Goal: Transaction & Acquisition: Purchase product/service

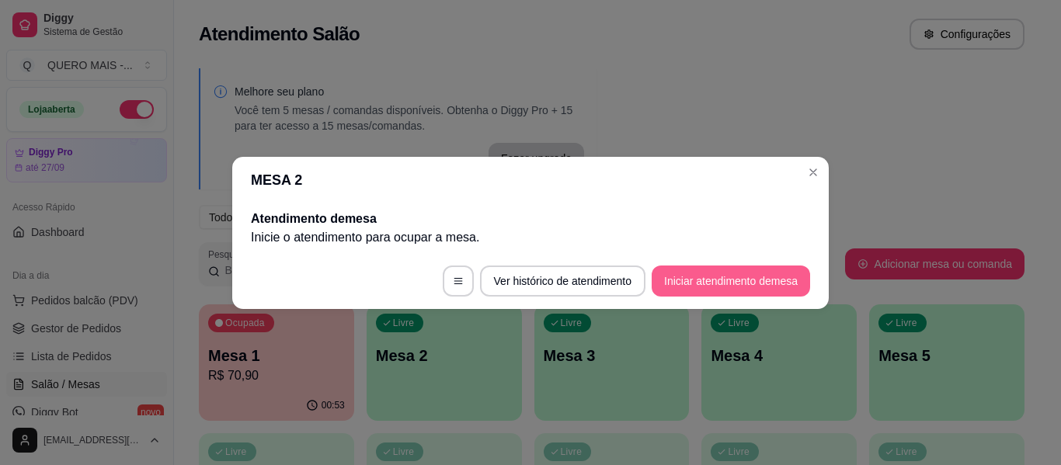
scroll to position [288, 0]
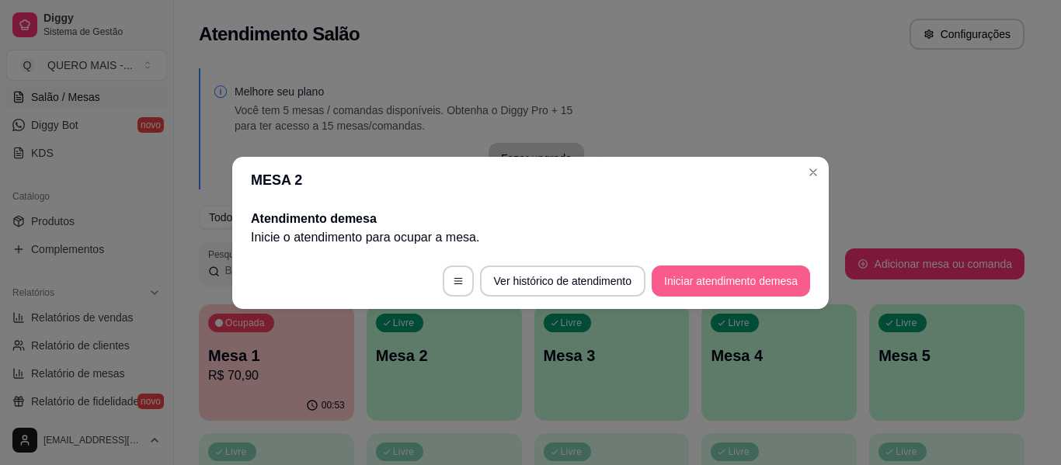
click at [703, 284] on button "Iniciar atendimento de mesa" at bounding box center [731, 281] width 159 height 31
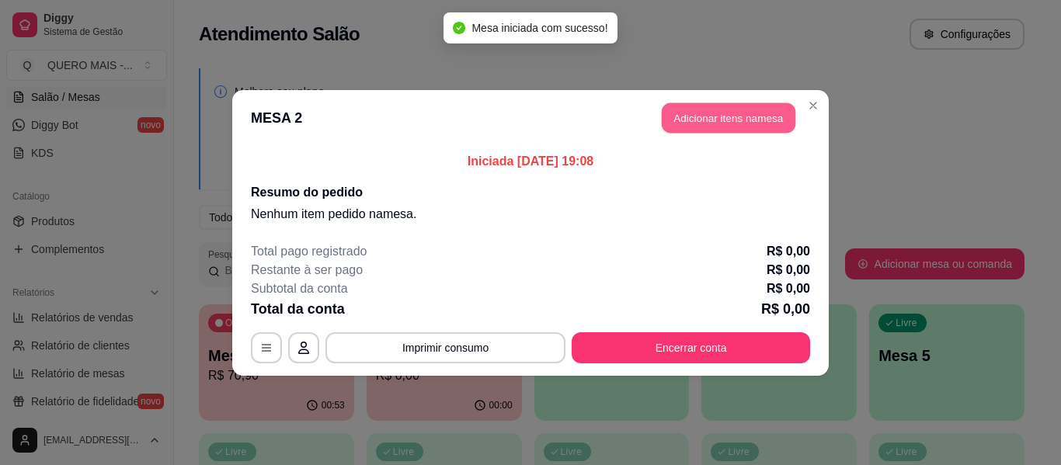
click at [699, 117] on button "Adicionar itens na mesa" at bounding box center [729, 118] width 134 height 30
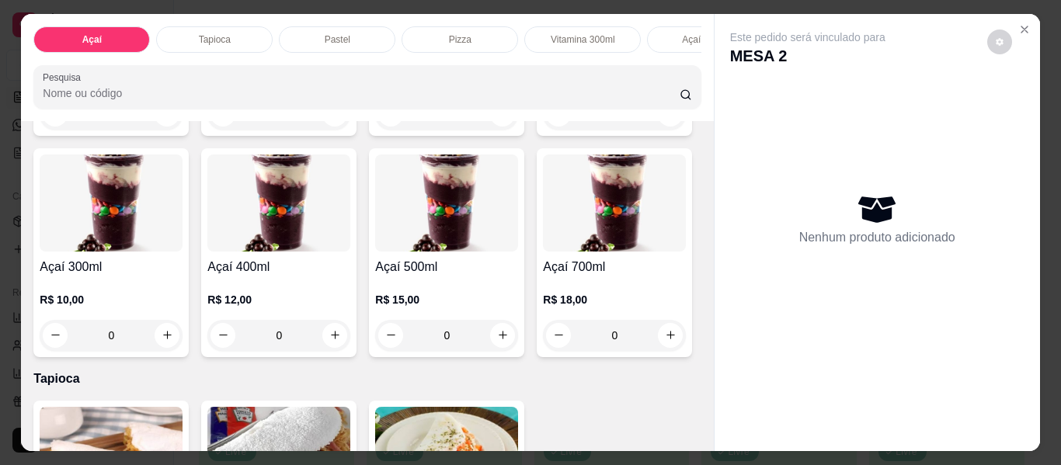
scroll to position [311, 0]
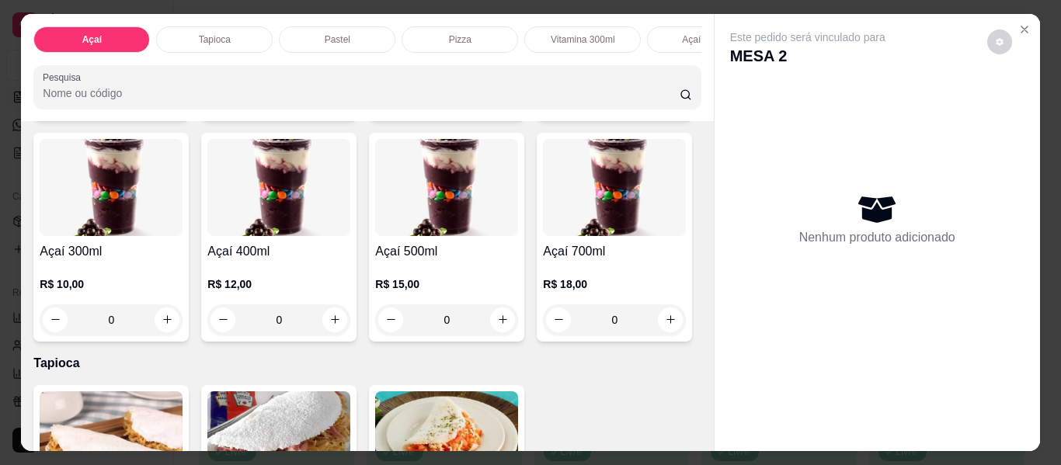
click at [543, 114] on div "0" at bounding box center [614, 98] width 143 height 31
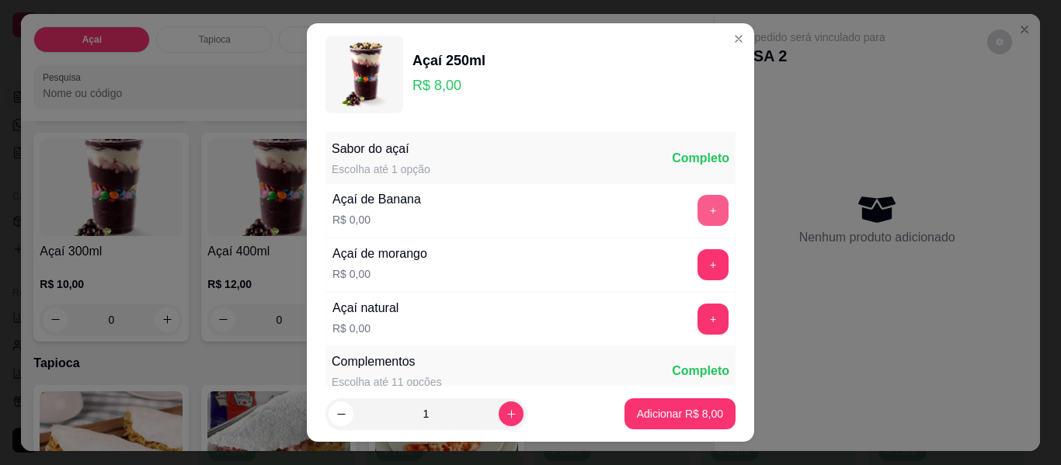
click at [698, 210] on button "+" at bounding box center [713, 210] width 31 height 31
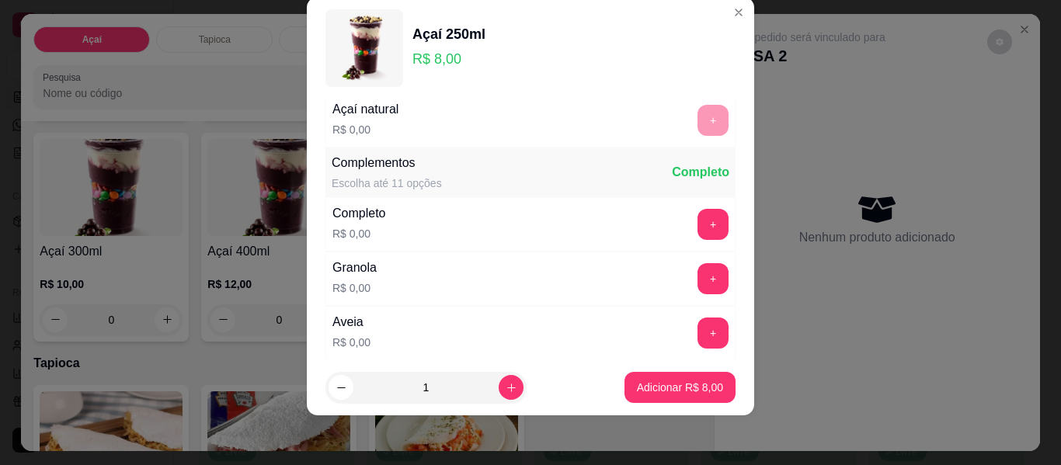
scroll to position [221, 0]
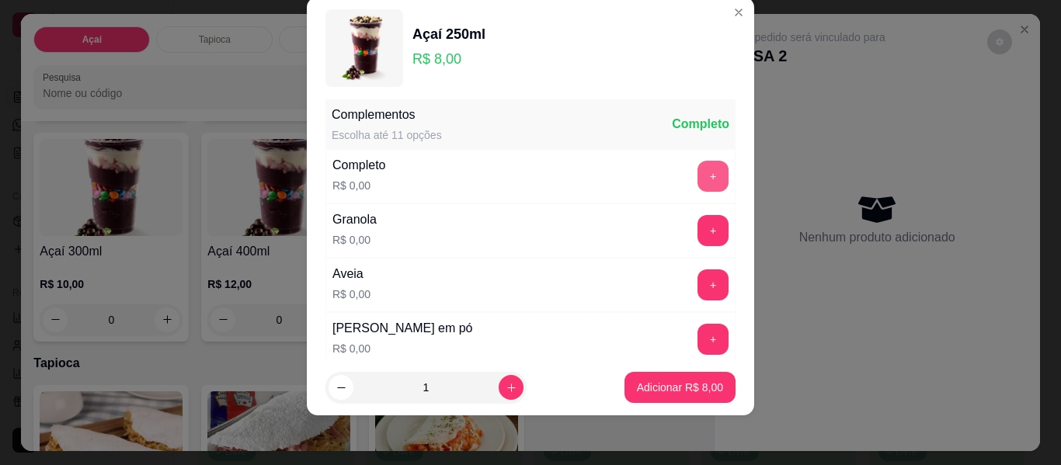
click at [698, 181] on button "+" at bounding box center [713, 176] width 31 height 31
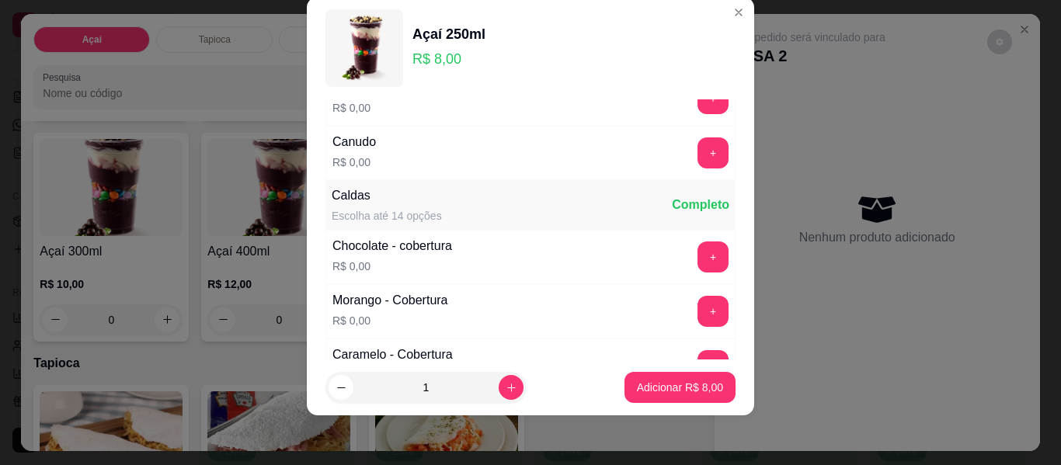
scroll to position [1314, 0]
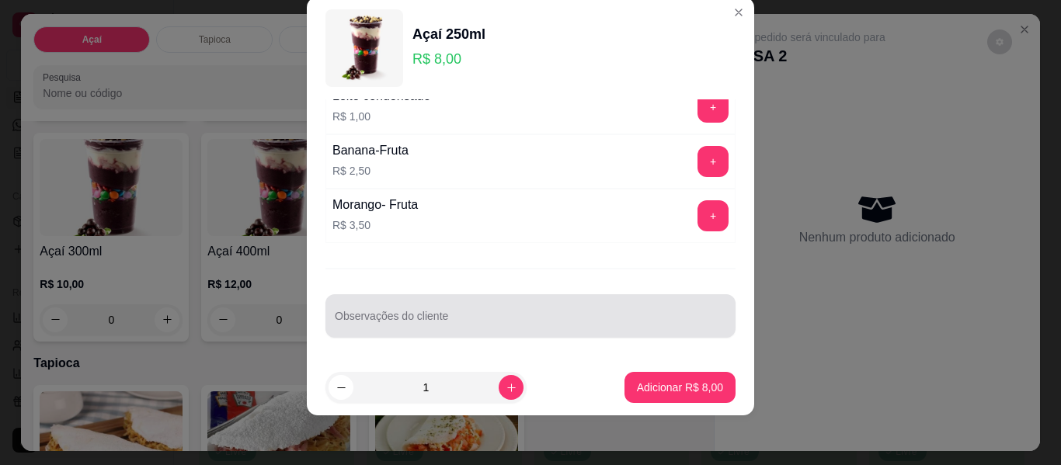
click at [601, 310] on div at bounding box center [531, 316] width 392 height 31
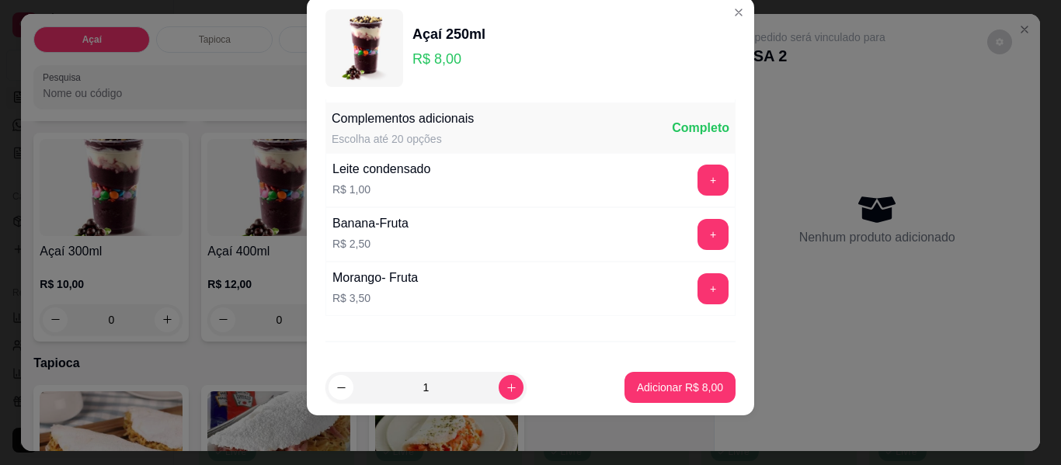
scroll to position [1003, 0]
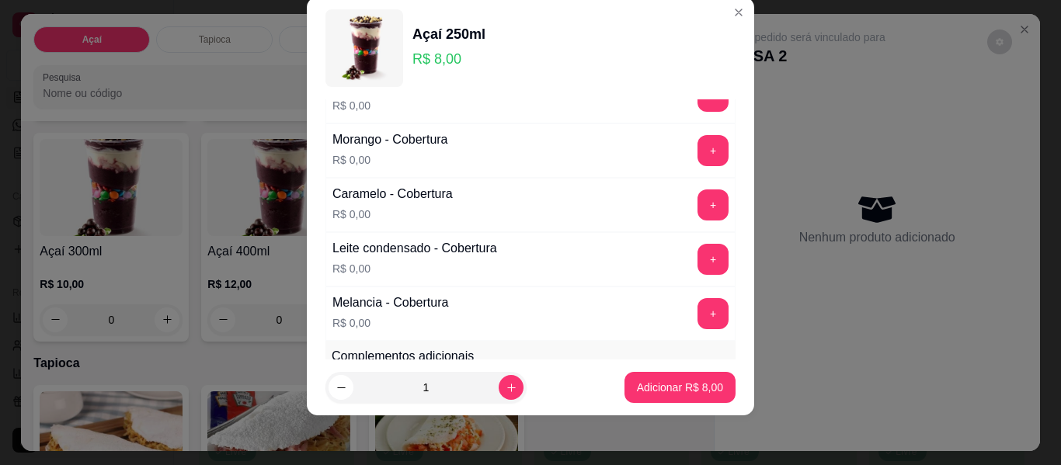
type input "sem granola, aveia, amendoim"
click at [699, 154] on button "+" at bounding box center [714, 151] width 30 height 30
click at [662, 386] on p "Adicionar R$ 8,00" at bounding box center [680, 387] width 84 height 15
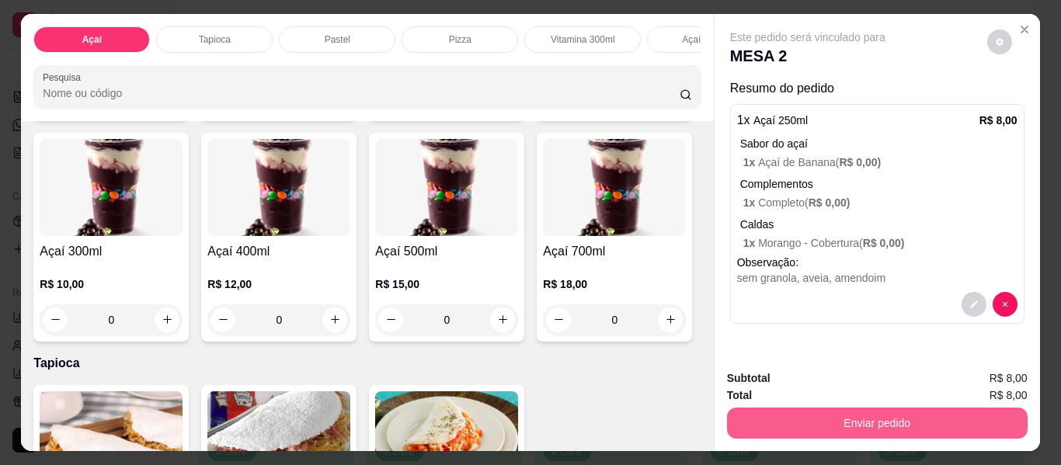
click at [804, 411] on button "Enviar pedido" at bounding box center [877, 423] width 301 height 31
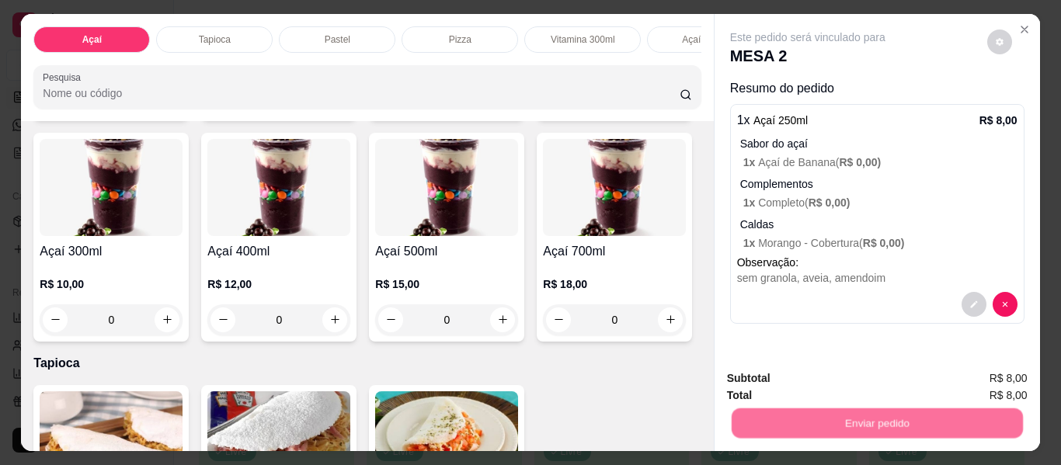
click at [808, 378] on button "Não registrar e enviar pedido" at bounding box center [826, 379] width 162 height 30
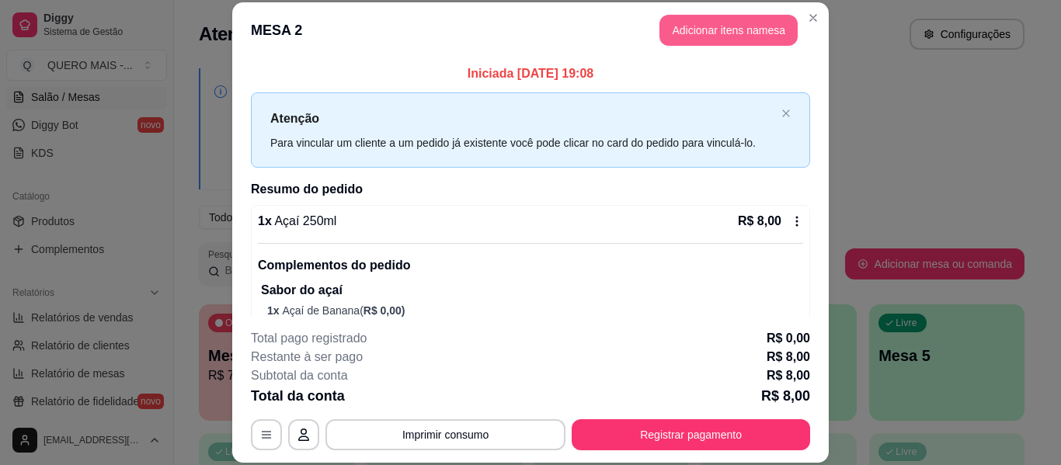
click at [737, 29] on button "Adicionar itens na mesa" at bounding box center [729, 30] width 138 height 31
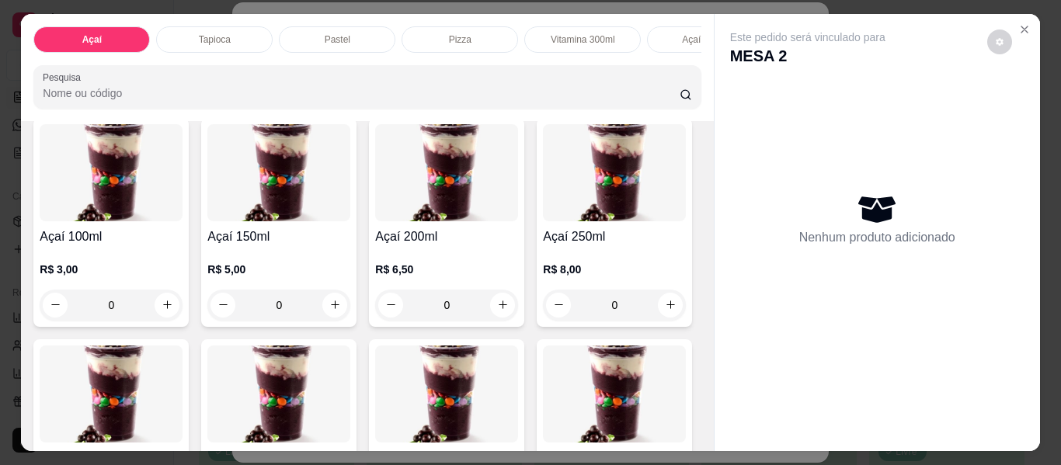
scroll to position [233, 0]
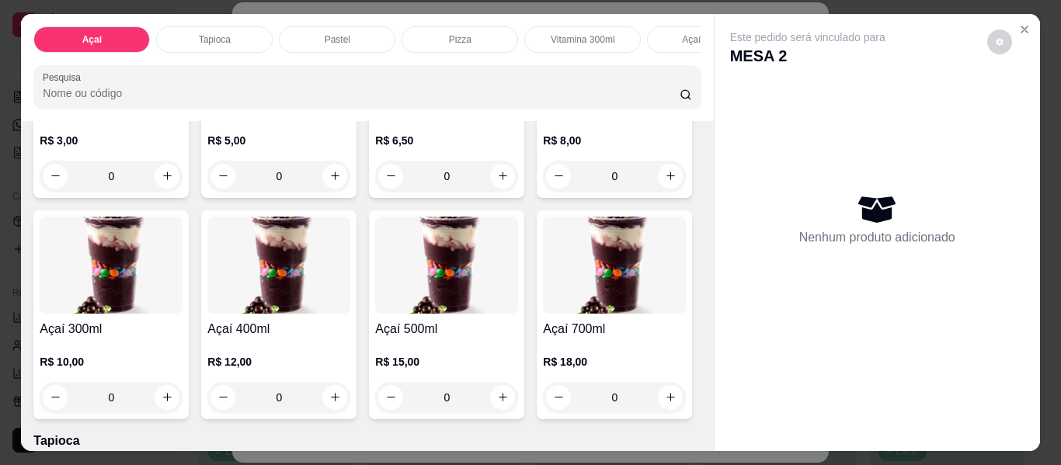
click at [495, 183] on div "0" at bounding box center [446, 176] width 143 height 31
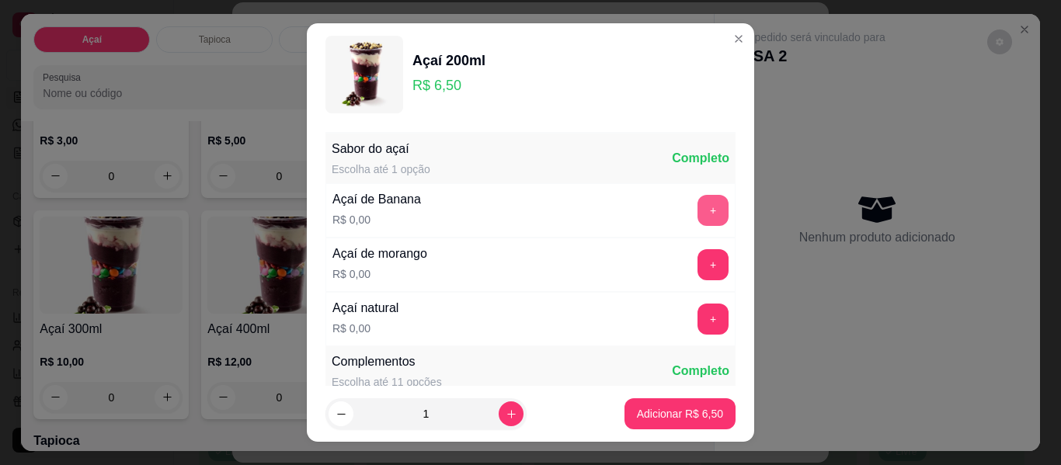
click at [698, 207] on button "+" at bounding box center [713, 210] width 31 height 31
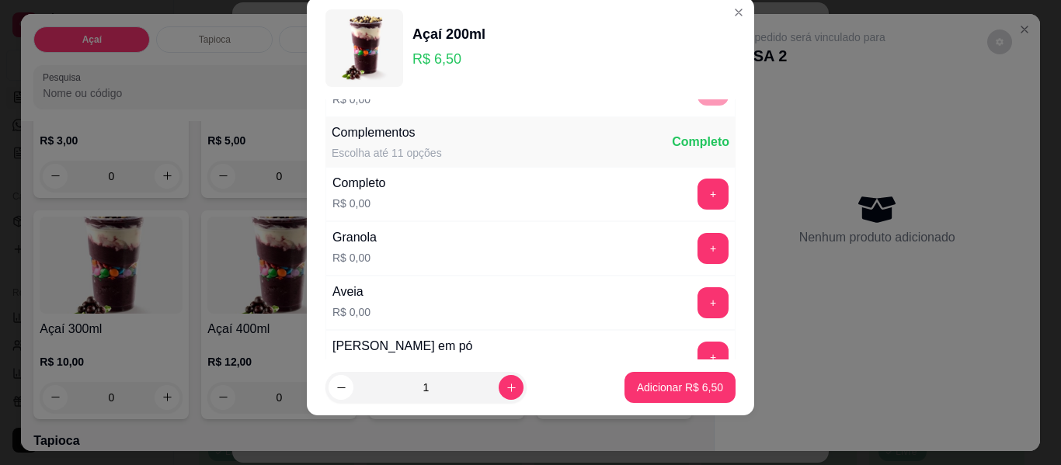
scroll to position [221, 0]
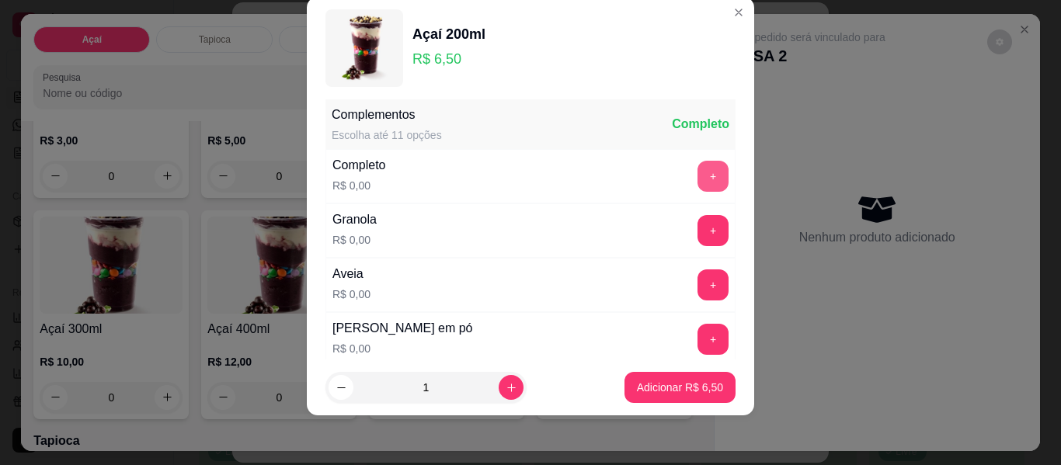
click at [698, 183] on button "+" at bounding box center [713, 176] width 31 height 31
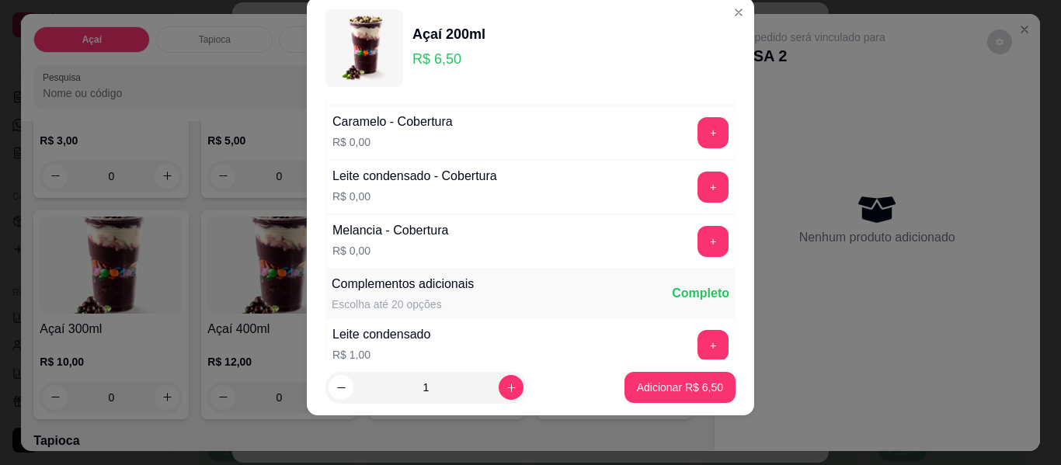
scroll to position [1314, 0]
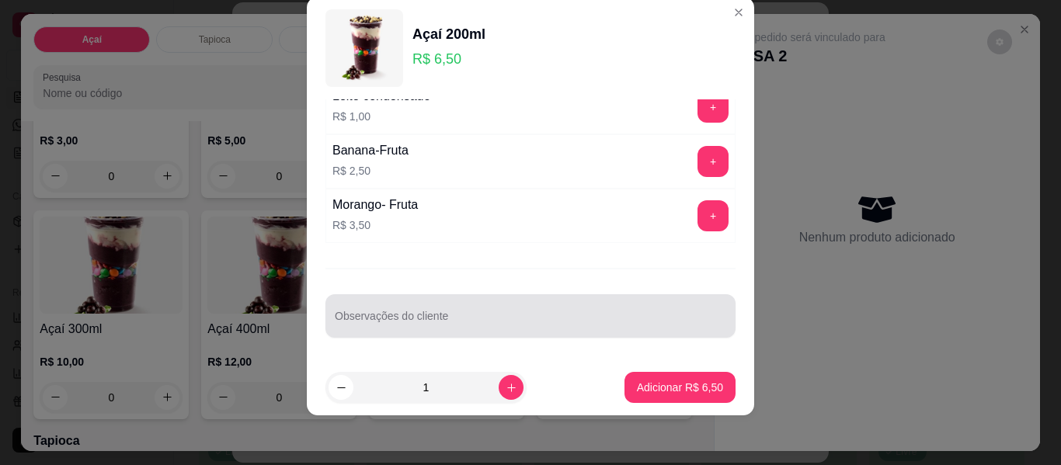
click at [575, 311] on div at bounding box center [531, 316] width 392 height 31
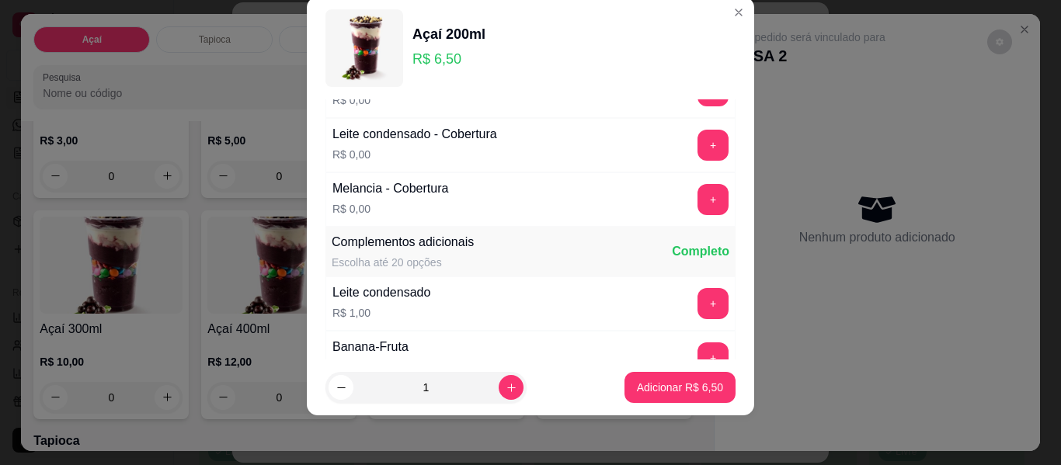
scroll to position [1081, 0]
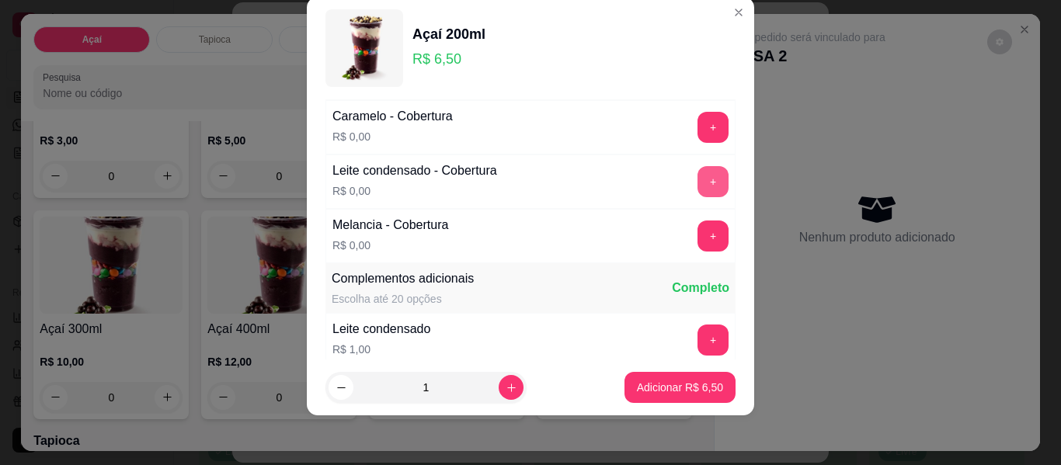
type input "sem granulado"
click at [698, 183] on button "+" at bounding box center [713, 181] width 31 height 31
click at [685, 389] on p "Adicionar R$ 6,50" at bounding box center [680, 388] width 86 height 16
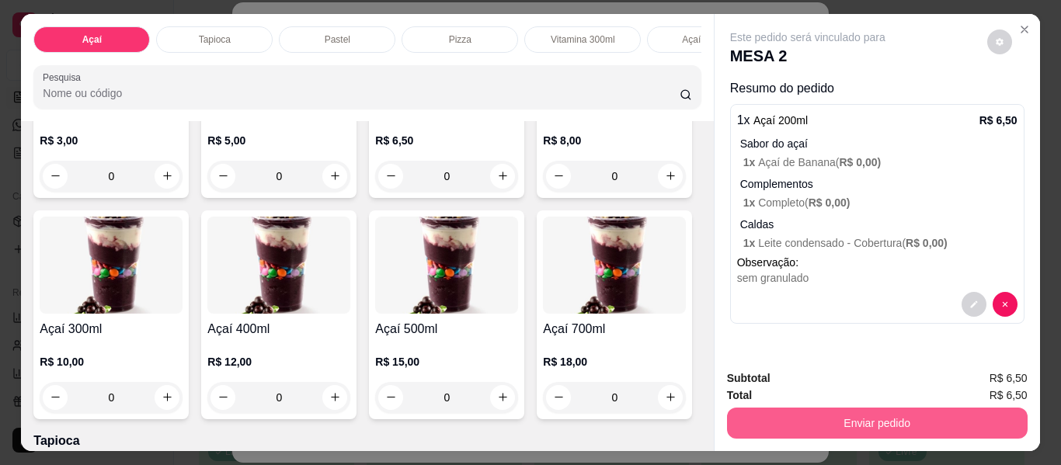
click at [851, 420] on button "Enviar pedido" at bounding box center [877, 423] width 301 height 31
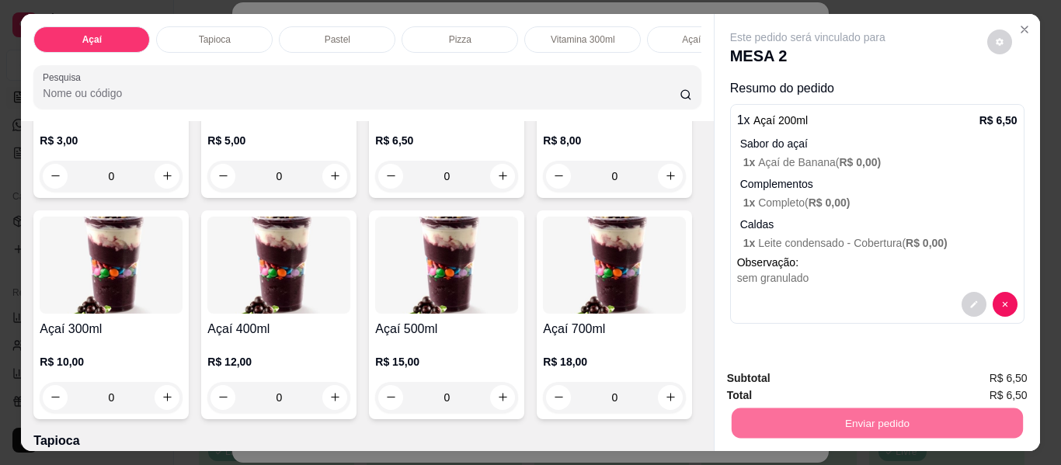
click at [824, 376] on button "Não registrar e enviar pedido" at bounding box center [826, 379] width 162 height 30
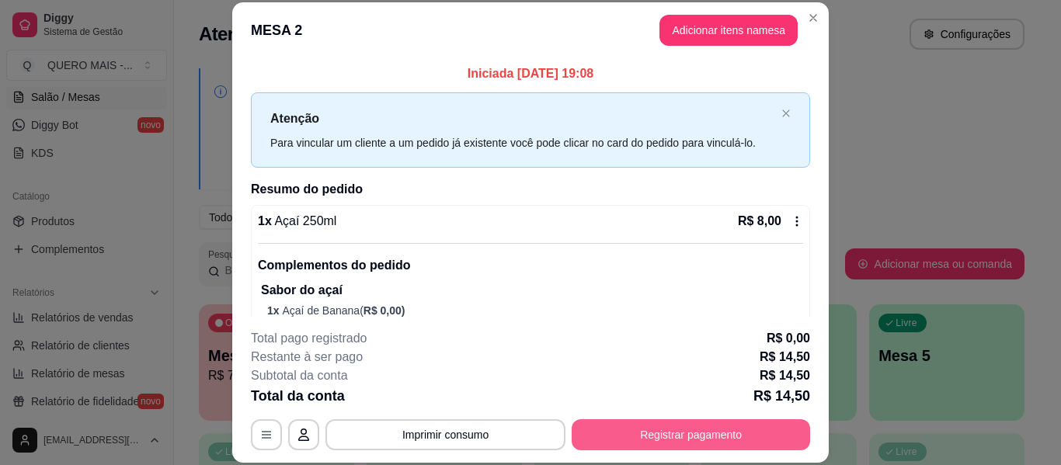
click at [630, 444] on button "Registrar pagamento" at bounding box center [691, 435] width 239 height 31
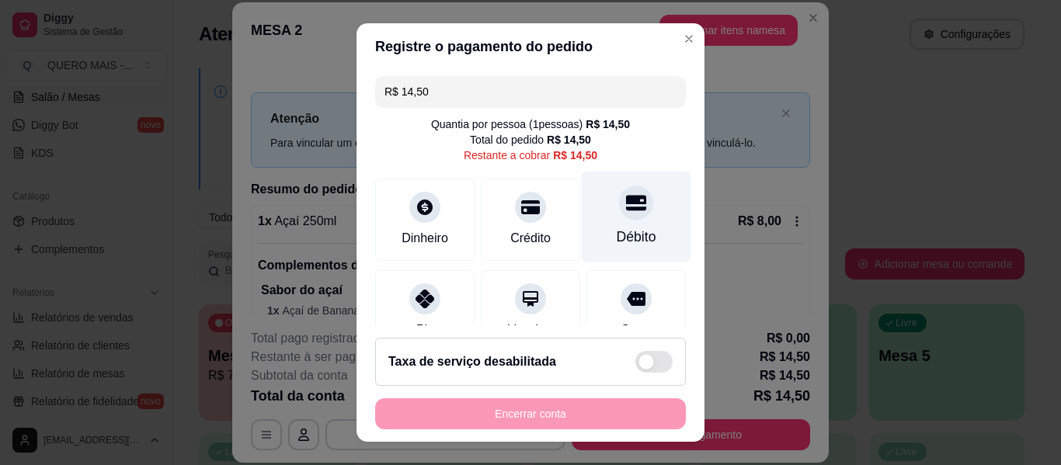
click at [588, 209] on div "Débito" at bounding box center [637, 217] width 110 height 91
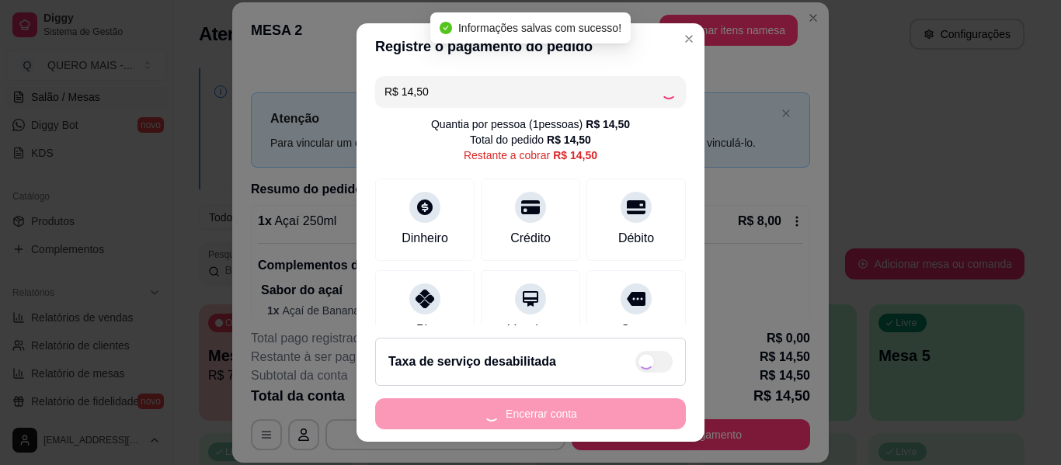
type input "R$ 0,00"
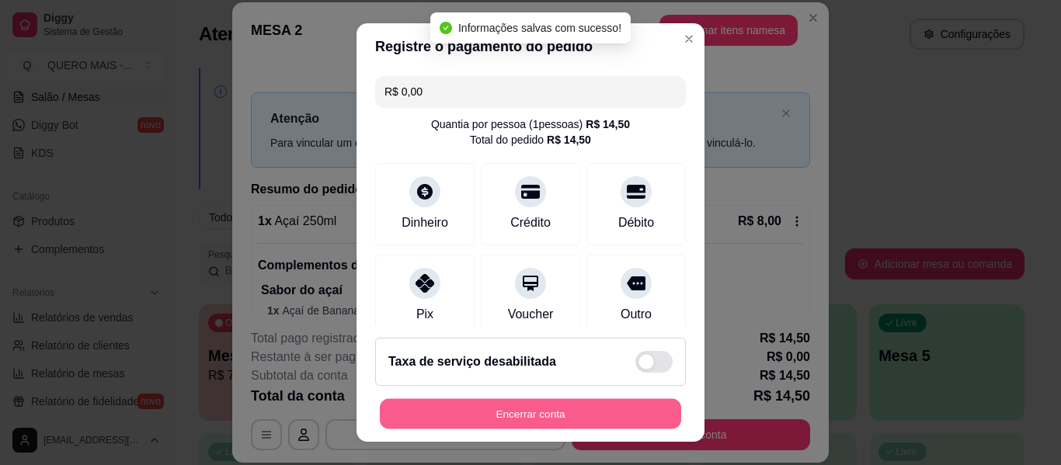
click at [516, 416] on button "Encerrar conta" at bounding box center [530, 414] width 301 height 30
